Goal: Task Accomplishment & Management: Manage account settings

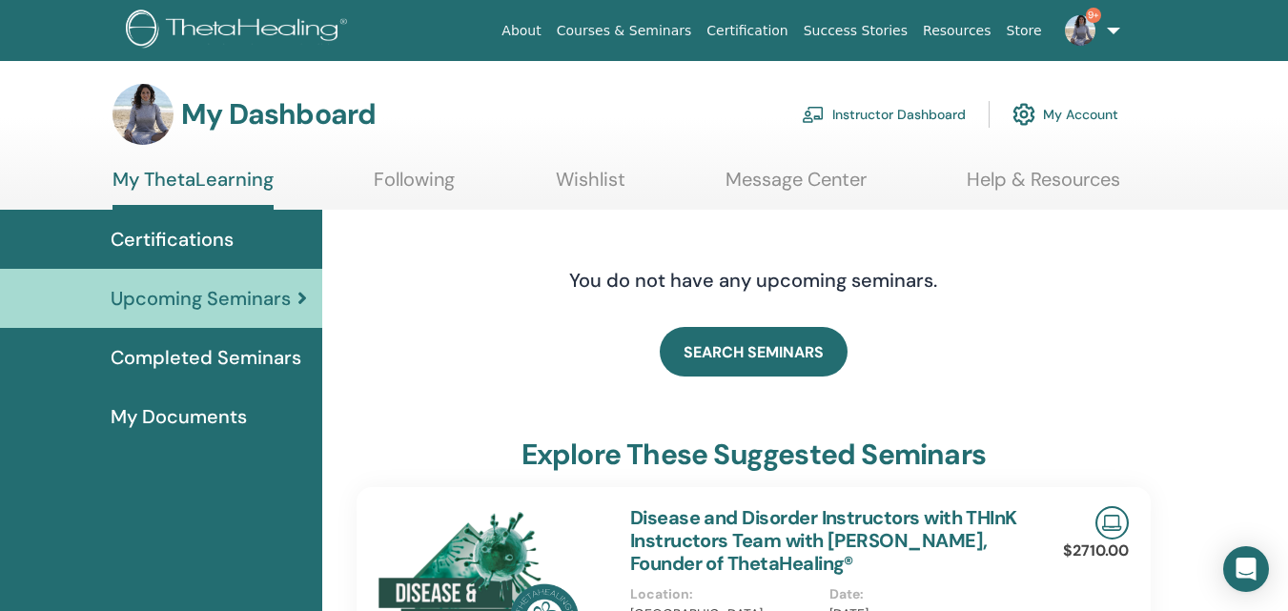
click at [864, 112] on link "Instructor Dashboard" at bounding box center [884, 114] width 164 height 42
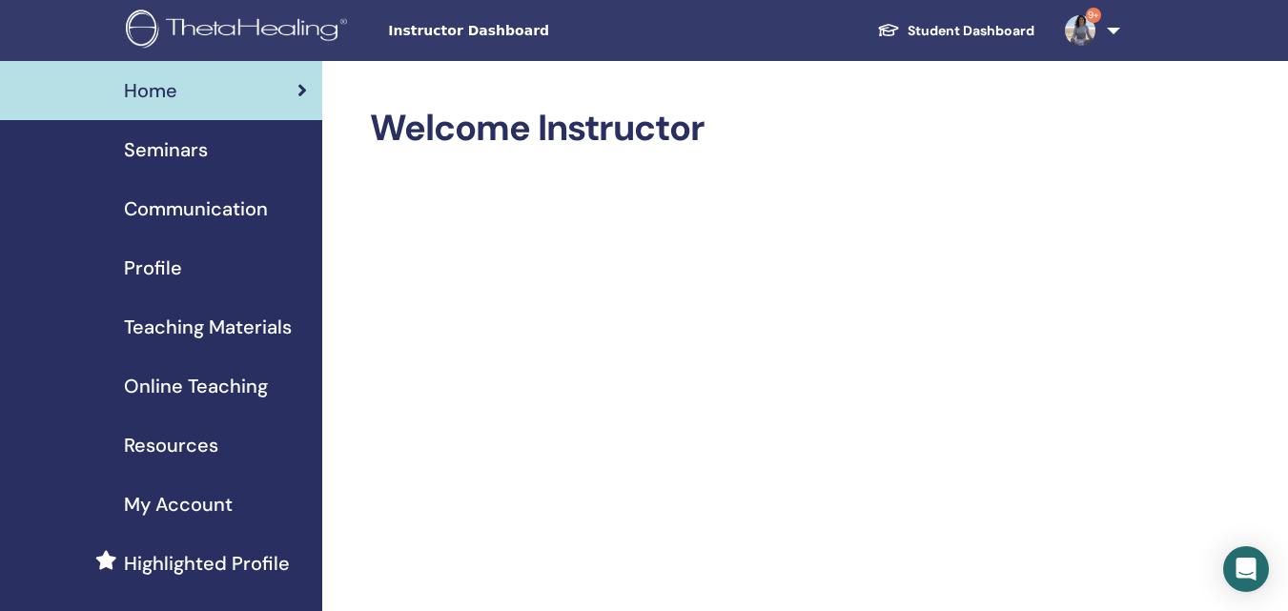
click at [174, 153] on span "Seminars" at bounding box center [166, 149] width 84 height 29
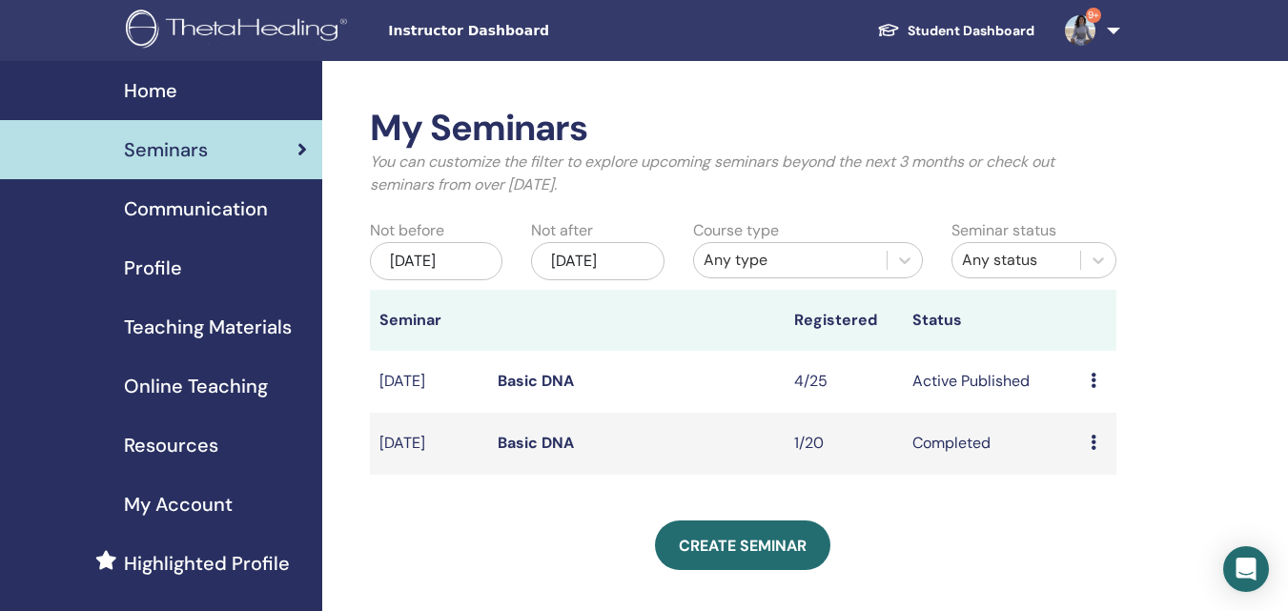
click at [565, 376] on link "Basic DNA" at bounding box center [536, 381] width 76 height 20
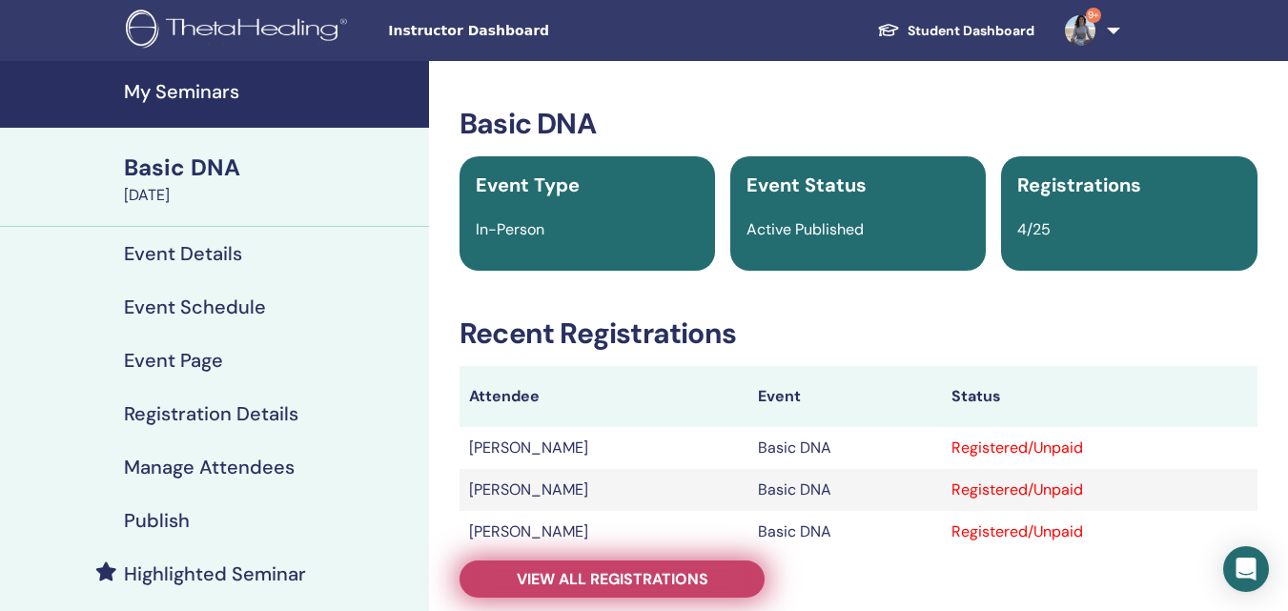
click at [696, 585] on span "View all registrations" at bounding box center [613, 579] width 192 height 20
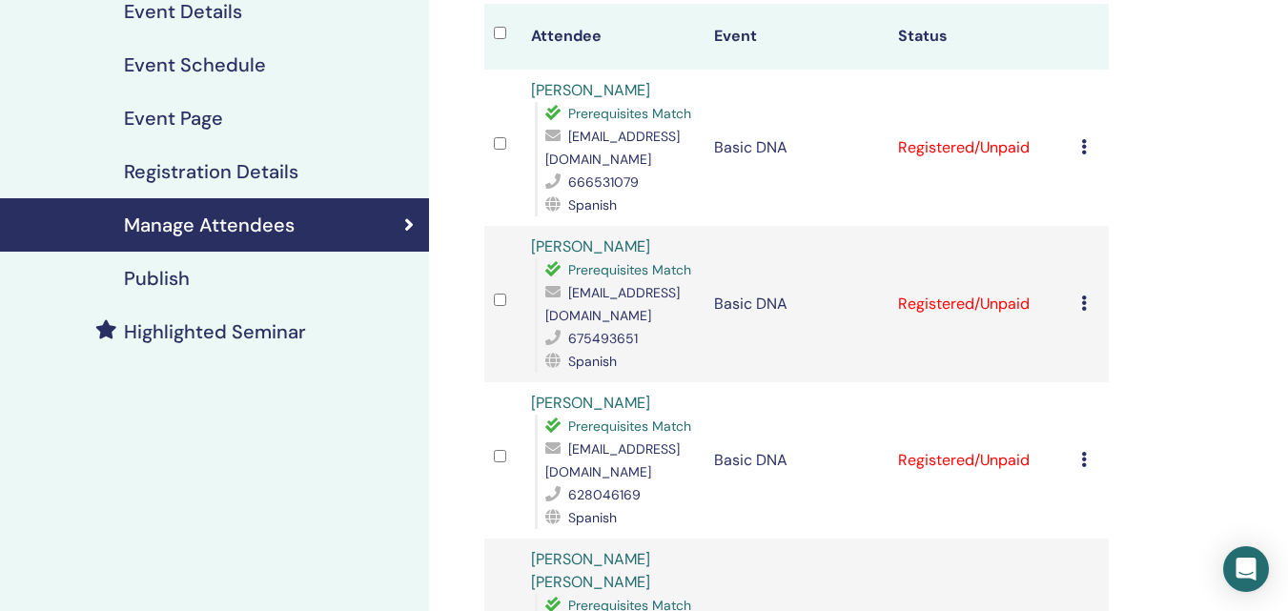
scroll to position [222, 0]
